Goal: Task Accomplishment & Management: Manage account settings

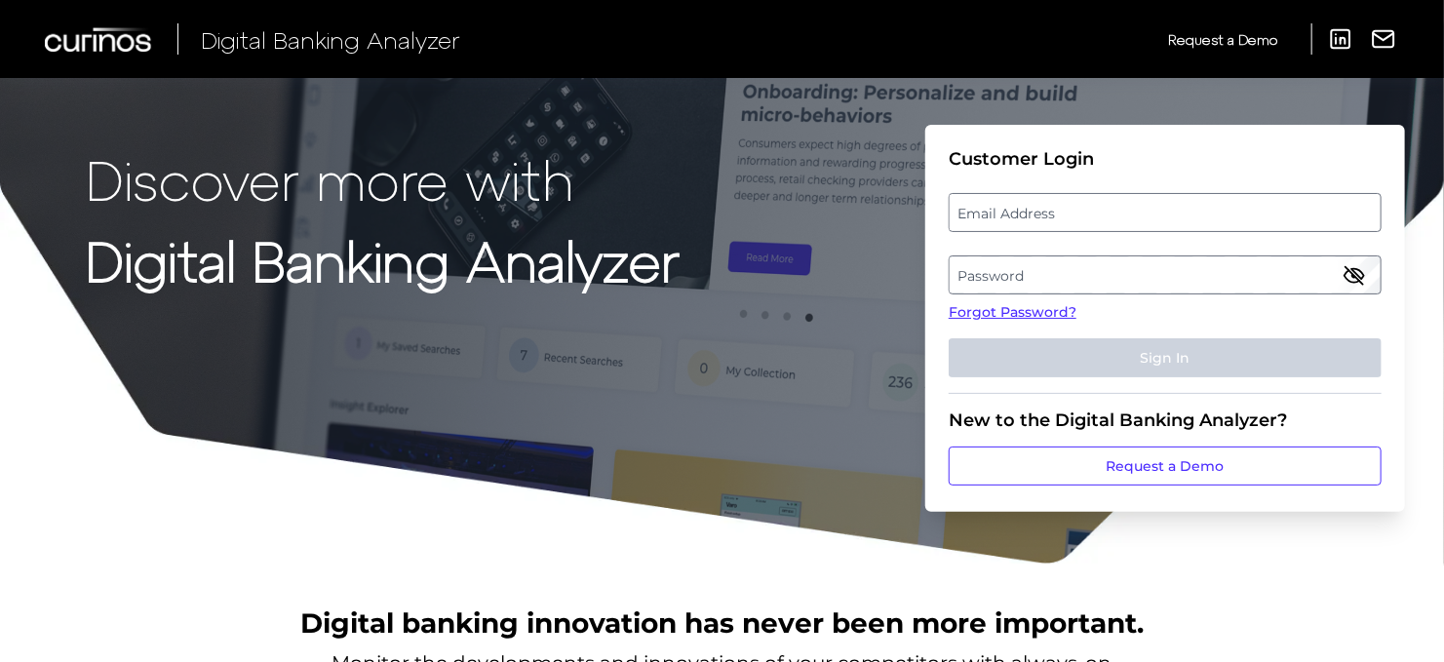
click at [1018, 223] on label "Email Address" at bounding box center [1165, 212] width 430 height 35
click at [1018, 223] on input "email" at bounding box center [1165, 212] width 433 height 39
type input "[PERSON_NAME][EMAIL_ADDRESS][PERSON_NAME][DOMAIN_NAME]"
click at [996, 269] on label "Password" at bounding box center [1165, 274] width 430 height 35
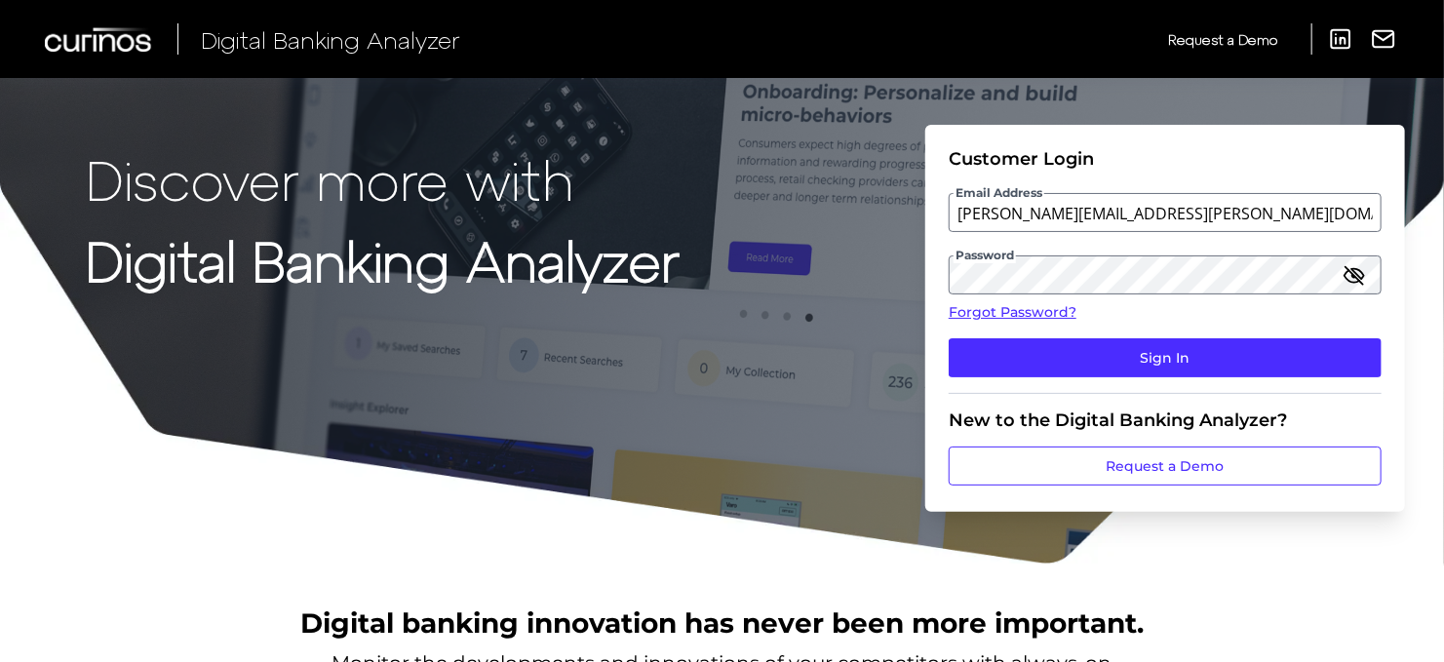
click at [1113, 357] on button "Sign In" at bounding box center [1165, 357] width 433 height 39
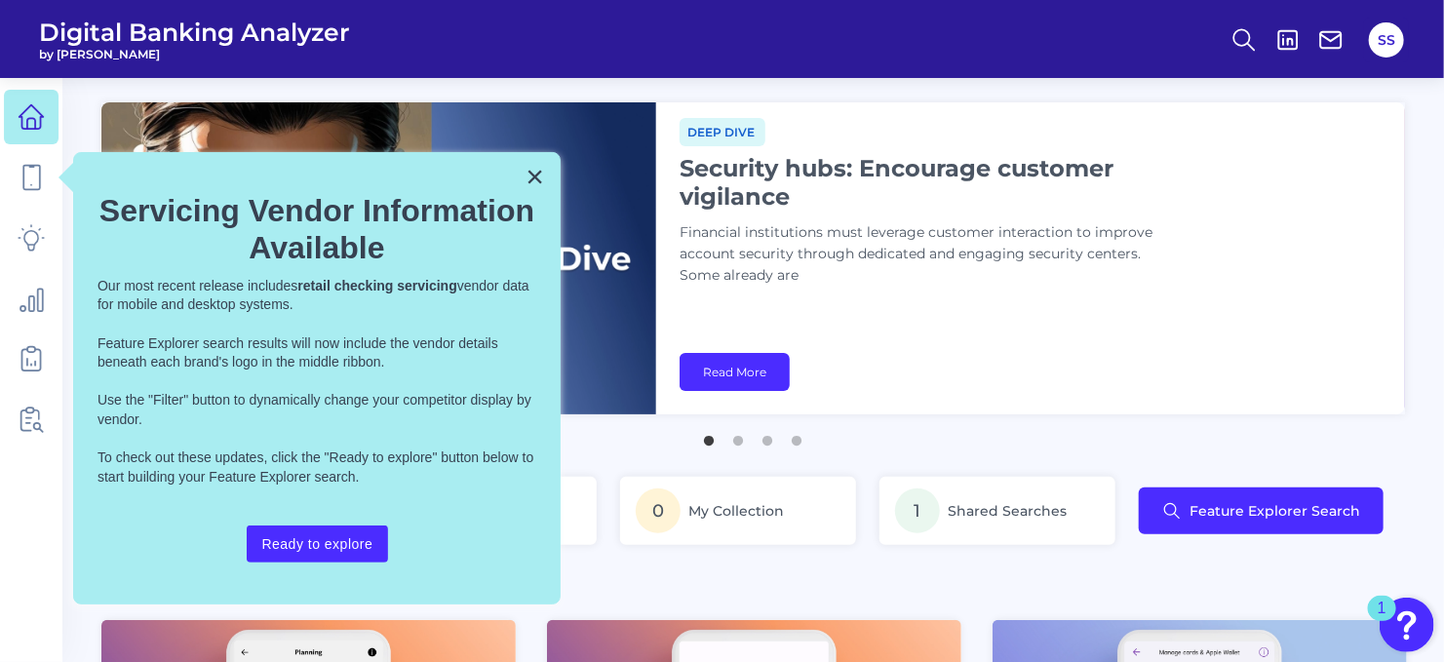
click at [1375, 29] on button "SS" at bounding box center [1386, 39] width 35 height 35
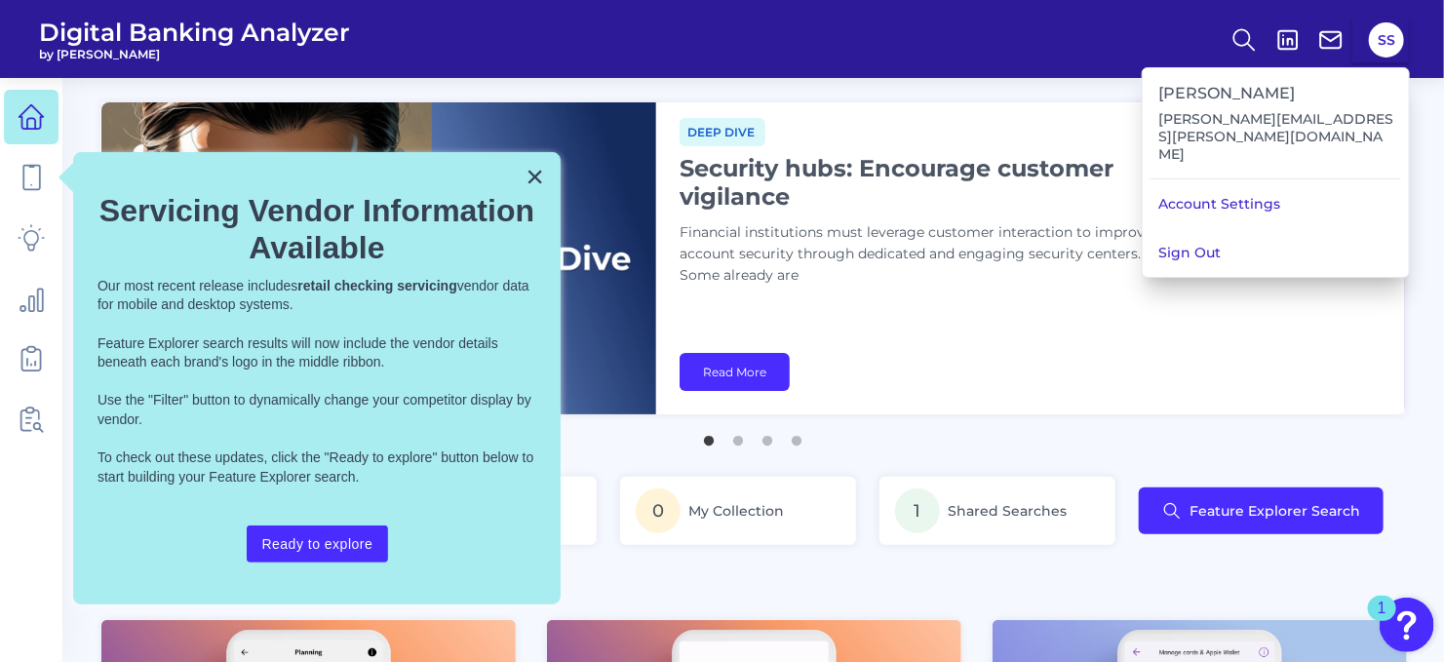
click at [1234, 158] on div "Steph Sneary [EMAIL_ADDRESS][PERSON_NAME][DOMAIN_NAME]" at bounding box center [1276, 123] width 251 height 111
click at [1228, 184] on link "Account Settings" at bounding box center [1276, 203] width 266 height 49
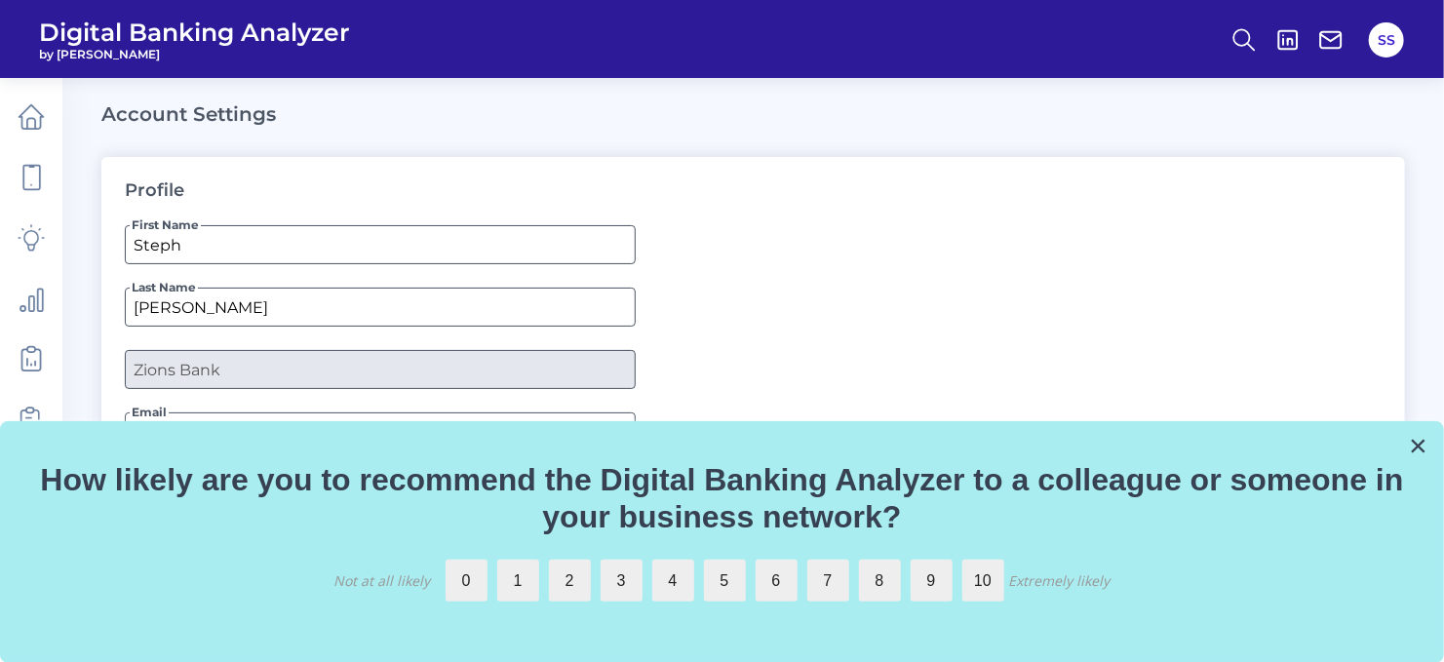
click at [1426, 442] on button "×" at bounding box center [1418, 445] width 19 height 31
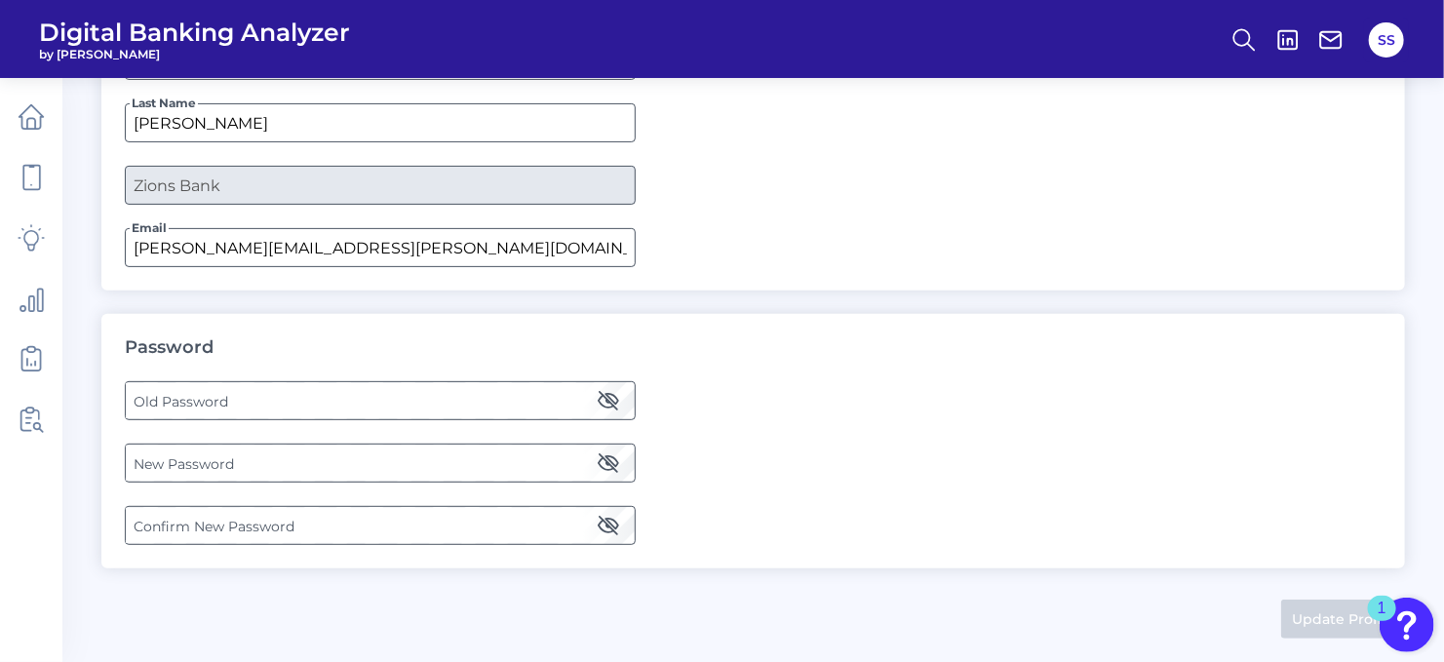
scroll to position [188, 0]
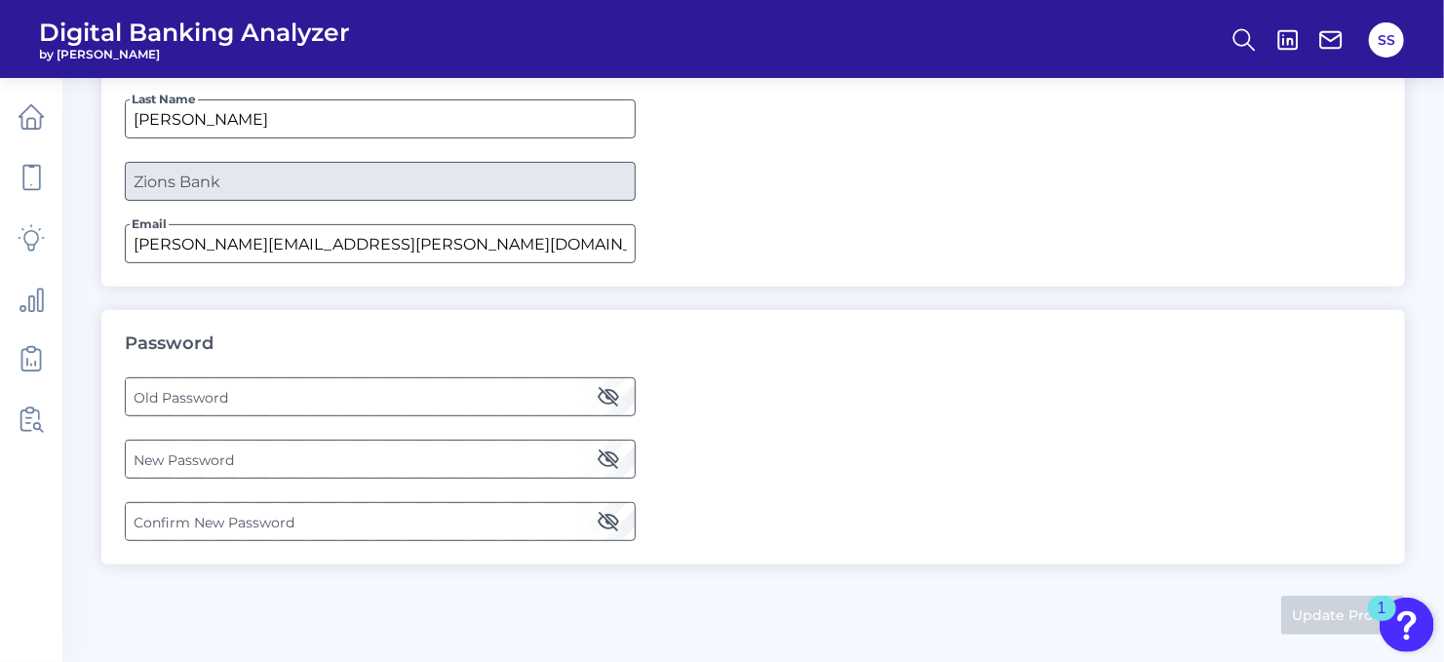
click at [288, 391] on label "Old Password" at bounding box center [380, 396] width 508 height 35
click at [191, 460] on label "New Password" at bounding box center [380, 459] width 508 height 35
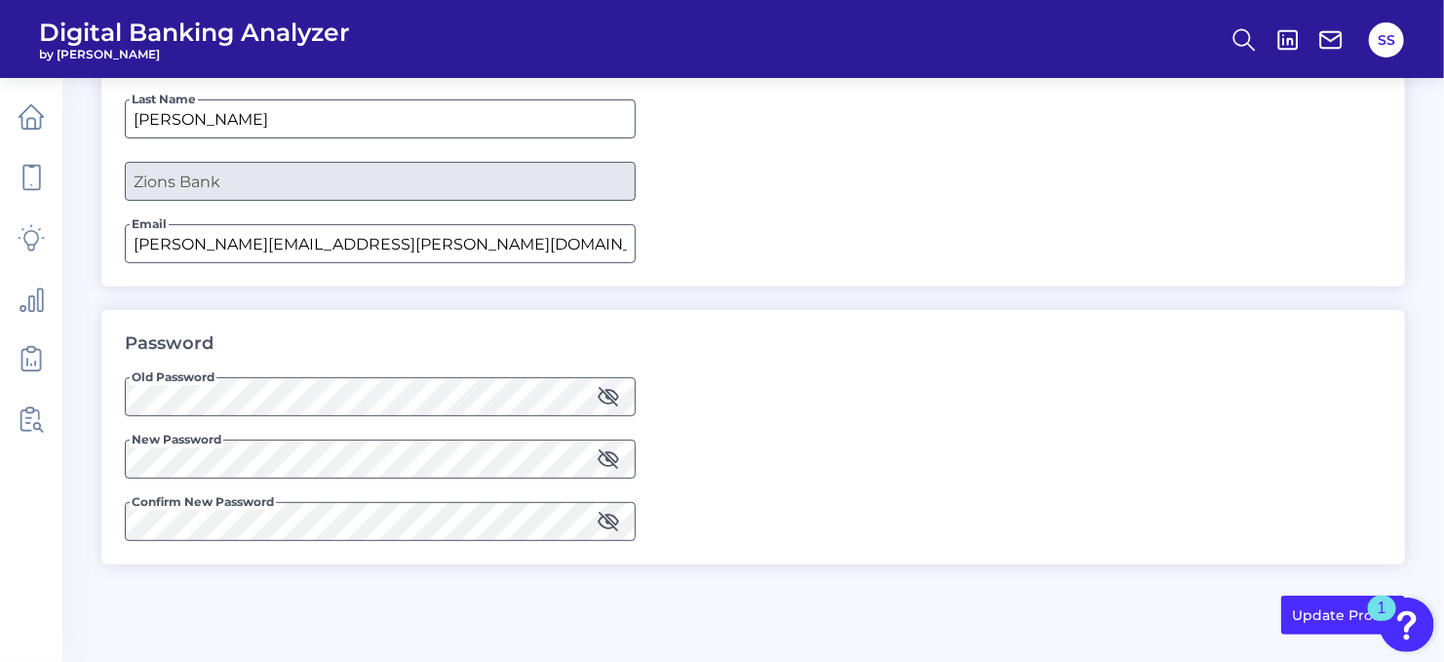
click at [1303, 618] on button "Update Profile" at bounding box center [1343, 615] width 124 height 39
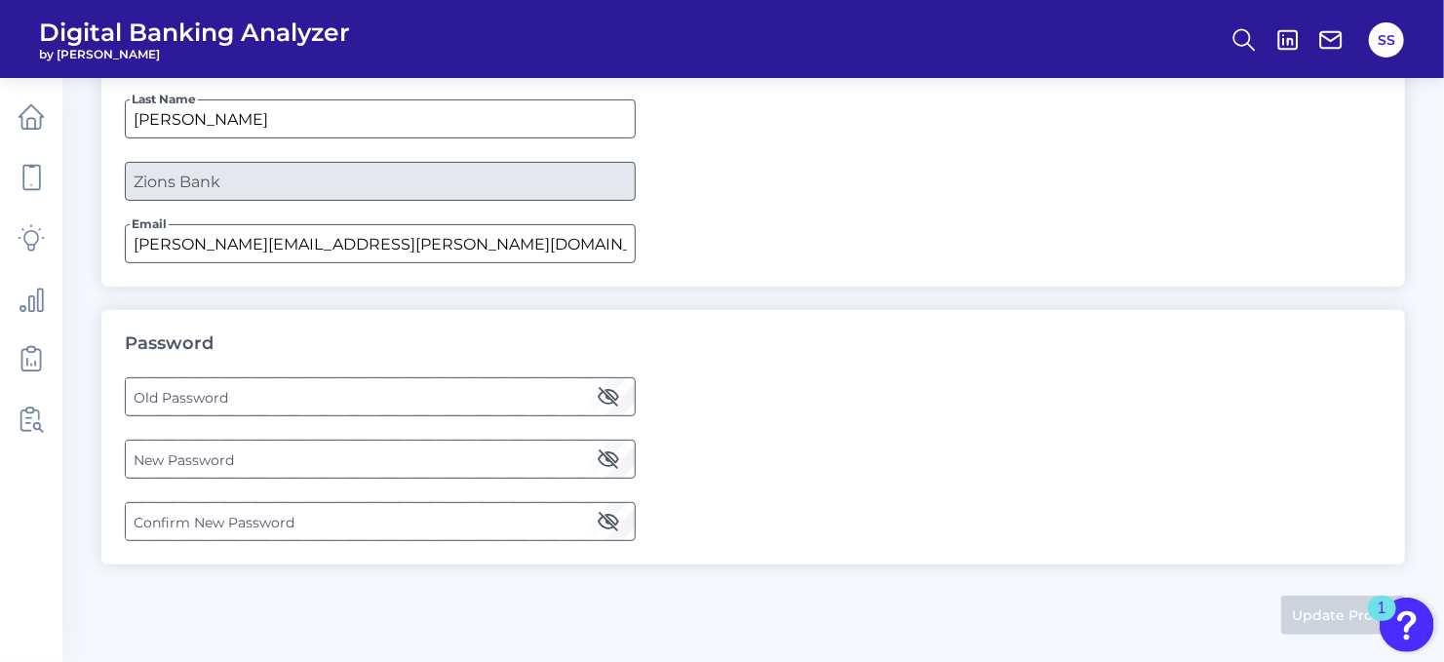
click at [1376, 43] on button "SS" at bounding box center [1386, 39] width 35 height 35
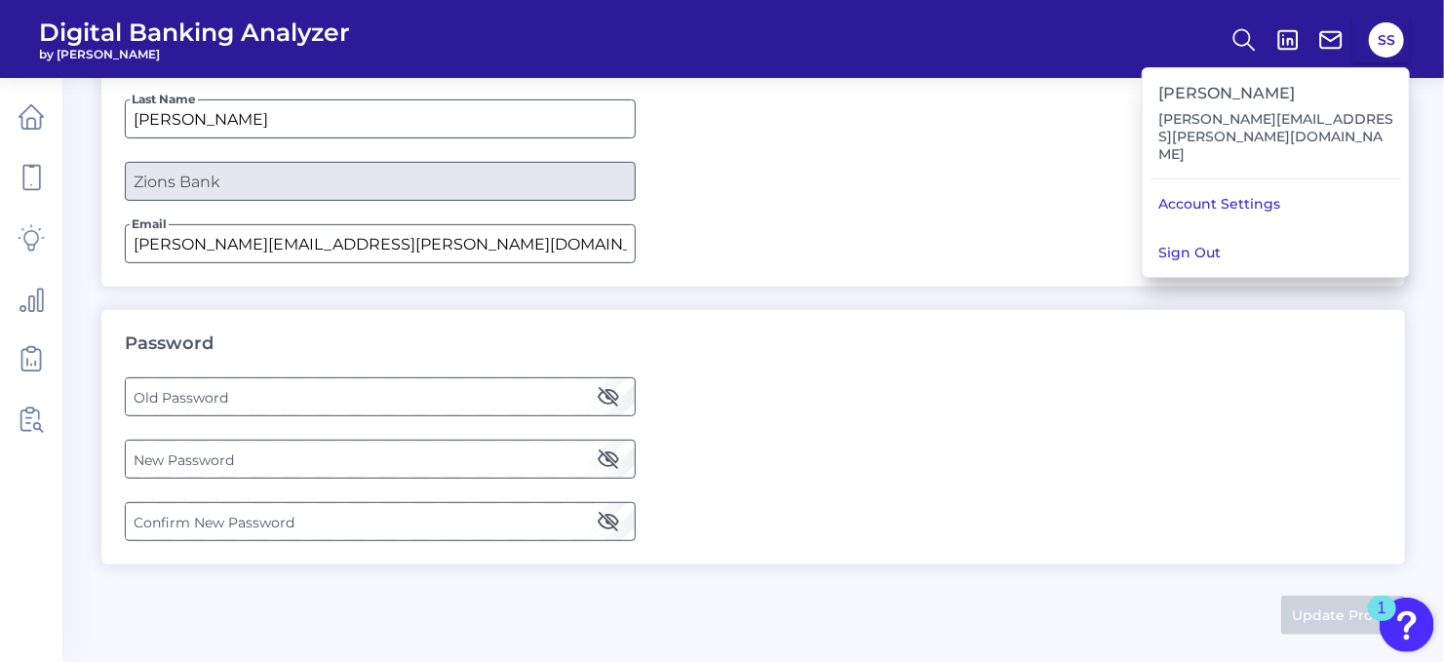
click at [1181, 235] on button "Sign Out" at bounding box center [1276, 252] width 266 height 49
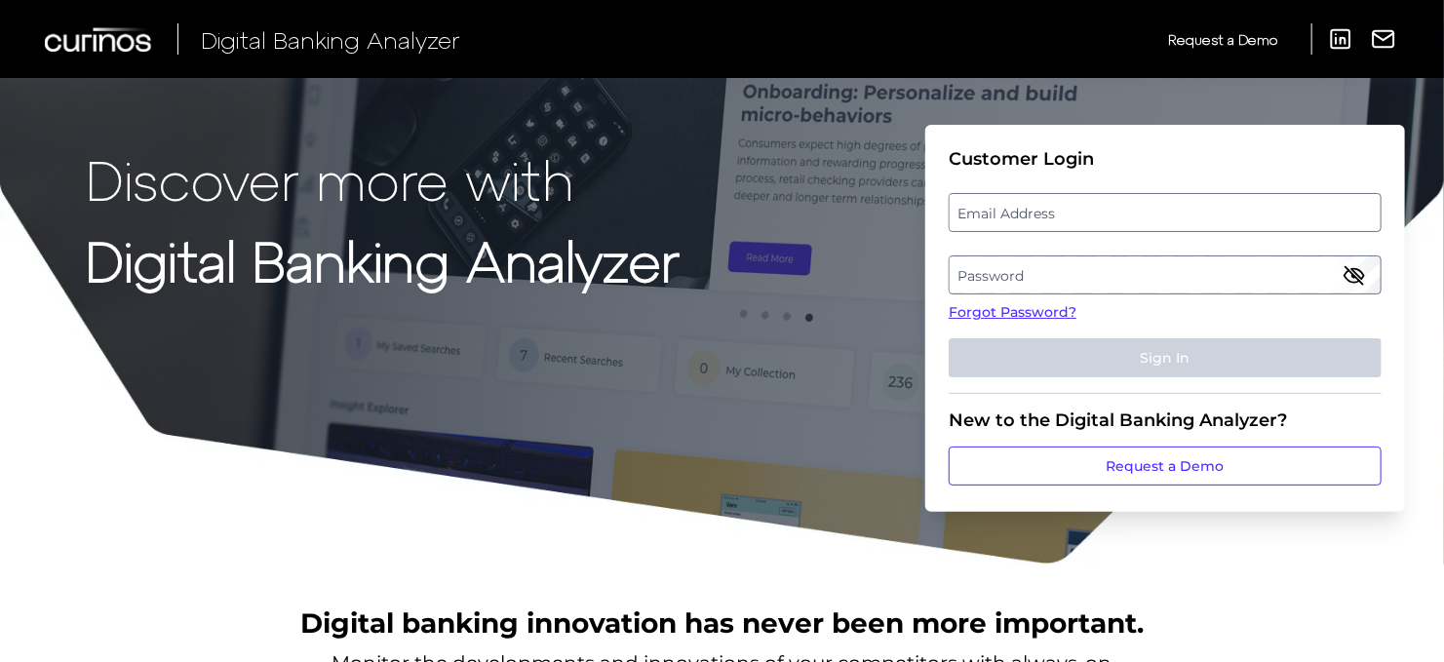
click at [1171, 217] on label "Email Address" at bounding box center [1165, 212] width 430 height 35
click at [1171, 217] on input "email" at bounding box center [1165, 212] width 433 height 39
type input "[PERSON_NAME][EMAIL_ADDRESS][PERSON_NAME][DOMAIN_NAME]"
click at [1089, 284] on label "Password" at bounding box center [1165, 274] width 430 height 35
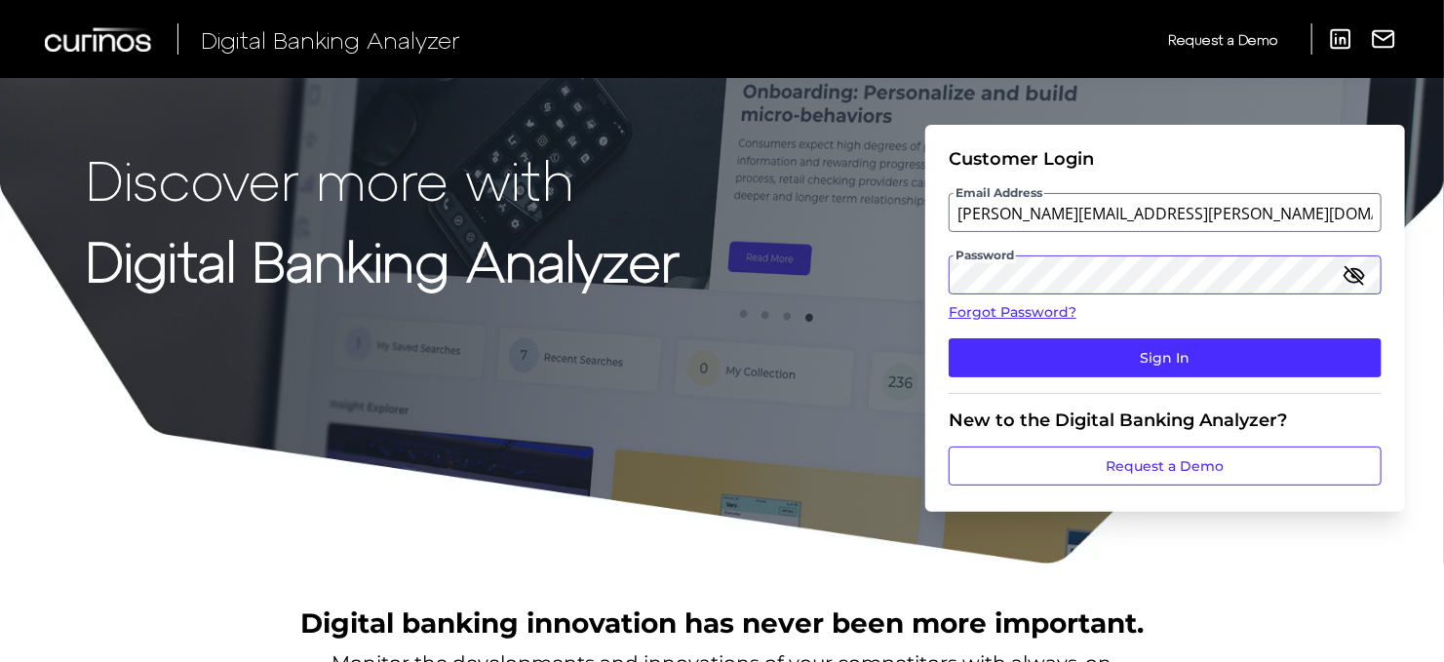
click at [949, 338] on button "Sign In" at bounding box center [1165, 357] width 433 height 39
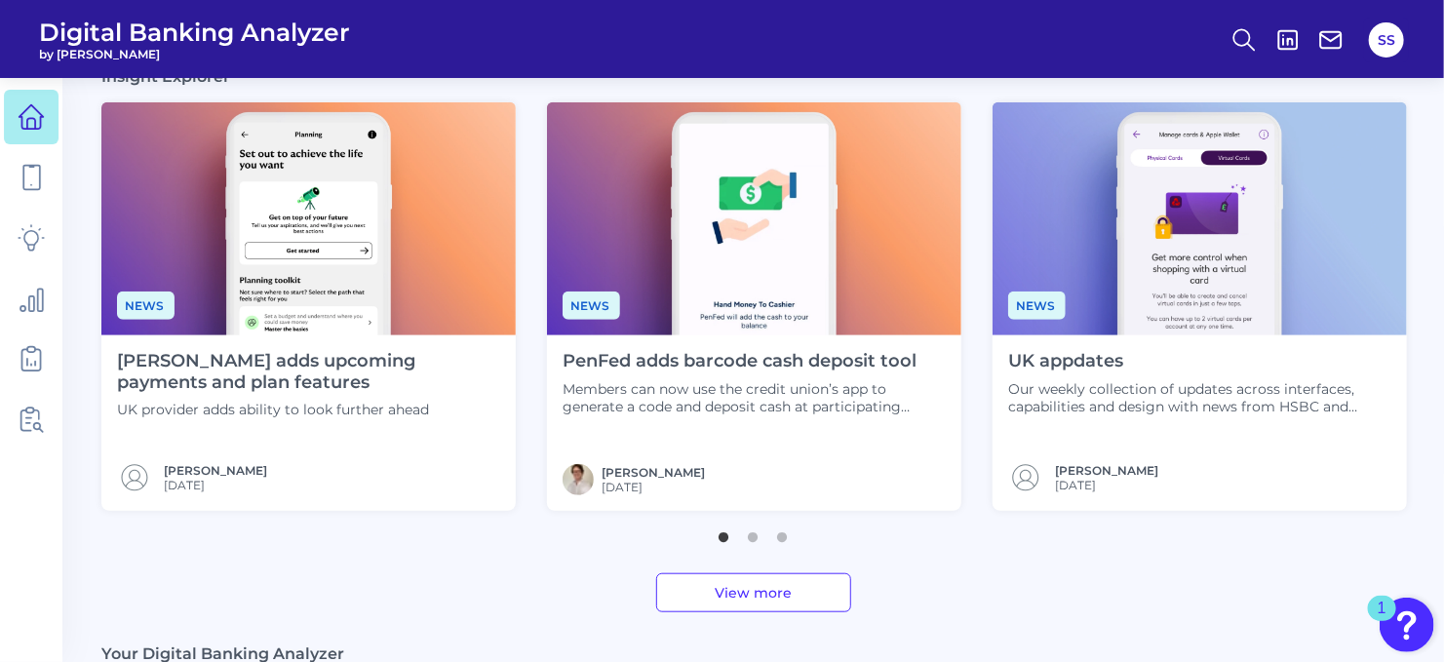
scroll to position [520, 0]
